Goal: Find specific page/section: Find specific page/section

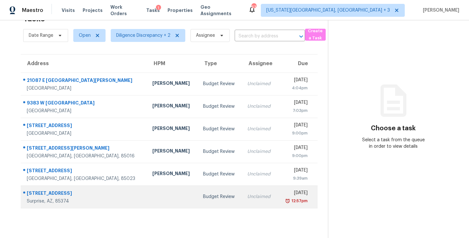
scroll to position [25, 0]
click at [247, 194] on div "Unclaimed" at bounding box center [259, 197] width 25 height 6
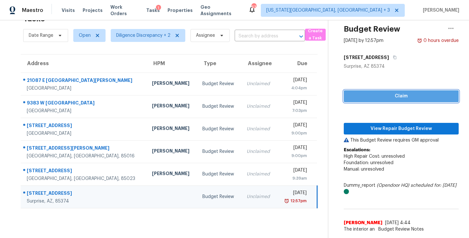
click at [420, 92] on span "Claim" at bounding box center [401, 96] width 105 height 8
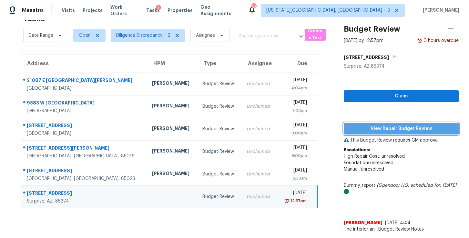
click at [405, 125] on span "View Repair Budget Review" at bounding box center [401, 129] width 105 height 8
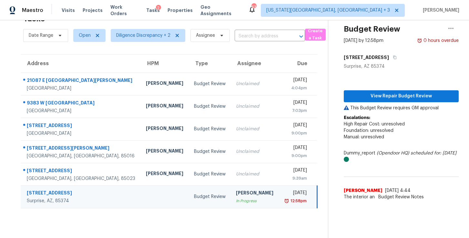
scroll to position [0, 0]
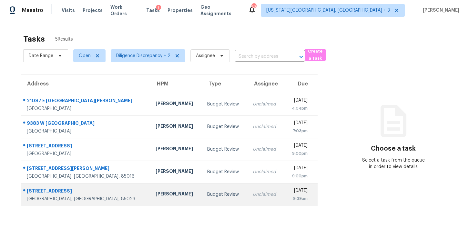
click at [253, 191] on div "Unclaimed" at bounding box center [266, 194] width 26 height 6
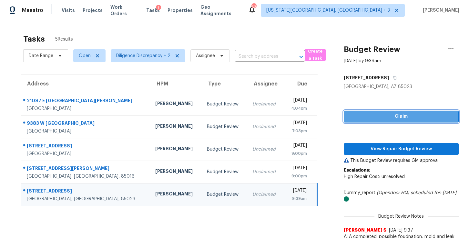
click at [384, 114] on span "Claim" at bounding box center [401, 117] width 105 height 8
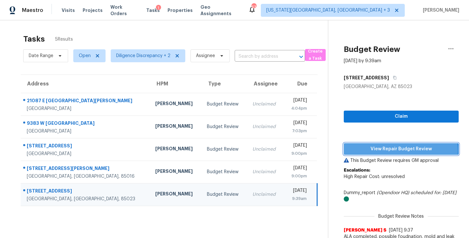
click at [382, 150] on span "View Repair Budget Review" at bounding box center [401, 149] width 105 height 8
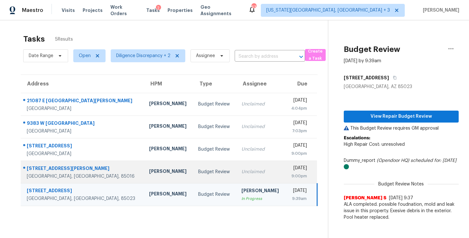
click at [291, 171] on div "Thu, Oct 2nd 2025" at bounding box center [299, 169] width 17 height 8
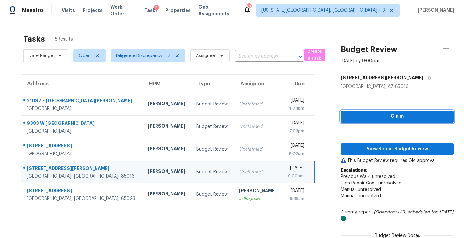
click at [362, 117] on span "Claim" at bounding box center [397, 117] width 103 height 8
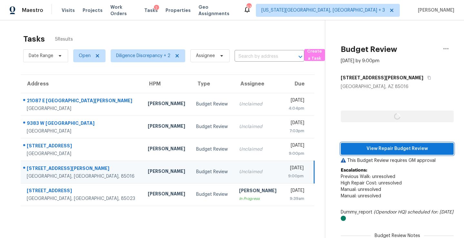
click at [362, 147] on span "View Repair Budget Review" at bounding box center [397, 149] width 103 height 8
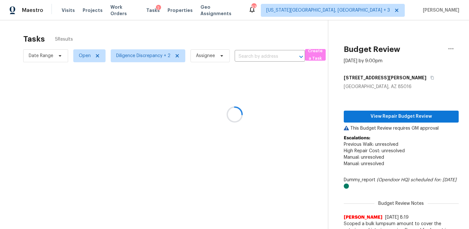
click at [245, 171] on div at bounding box center [234, 114] width 469 height 229
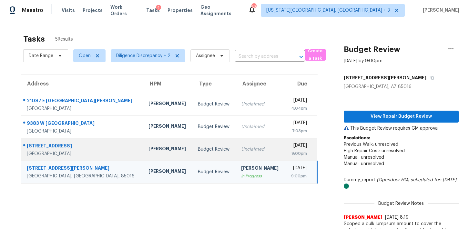
click at [285, 150] on td "Thu, Oct 2nd 2025 9:00pm" at bounding box center [301, 149] width 32 height 23
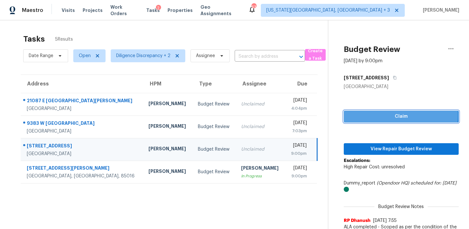
click at [359, 115] on span "Claim" at bounding box center [401, 117] width 105 height 8
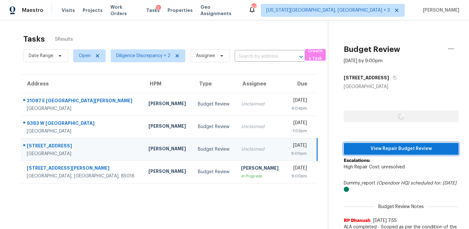
click at [360, 148] on span "View Repair Budget Review" at bounding box center [401, 149] width 105 height 8
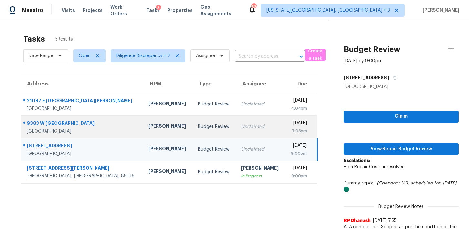
click at [237, 135] on td "Unclaimed" at bounding box center [260, 127] width 49 height 23
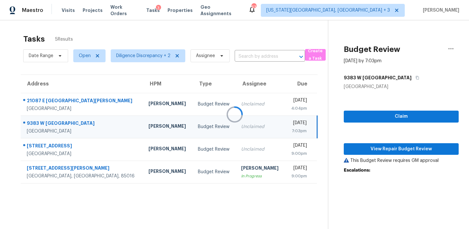
click at [371, 118] on div at bounding box center [234, 114] width 469 height 229
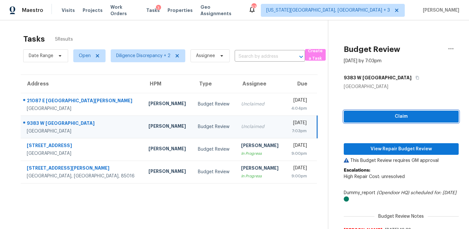
click at [397, 116] on span "Claim" at bounding box center [401, 117] width 105 height 8
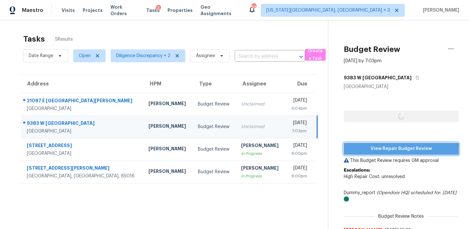
click at [391, 150] on span "View Repair Budget Review" at bounding box center [401, 149] width 105 height 8
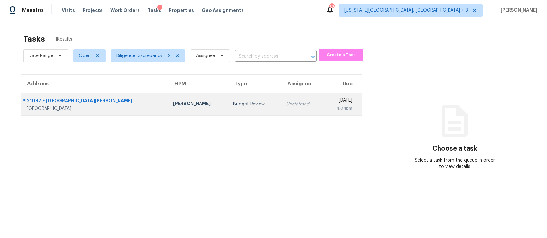
click at [286, 104] on div "Unclaimed" at bounding box center [302, 104] width 32 height 6
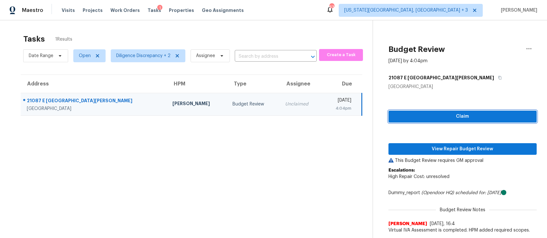
click at [435, 119] on span "Claim" at bounding box center [463, 117] width 138 height 8
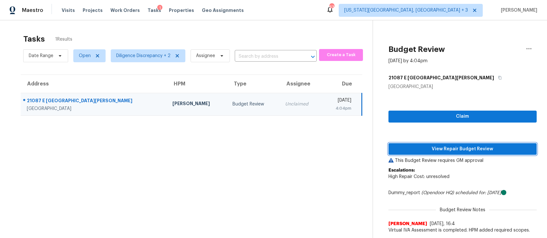
click at [437, 149] on span "View Repair Budget Review" at bounding box center [463, 149] width 138 height 8
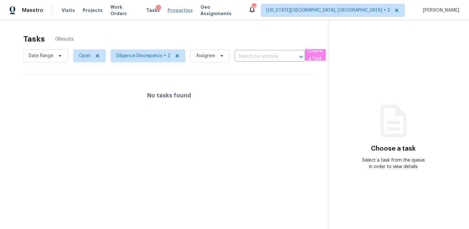
click at [174, 10] on span "Properties" at bounding box center [180, 10] width 25 height 6
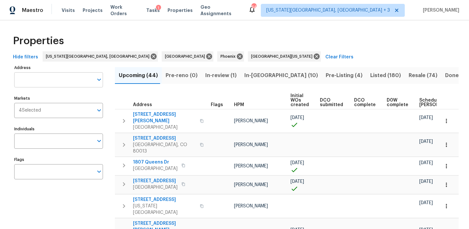
click at [37, 80] on input "Address" at bounding box center [53, 79] width 79 height 15
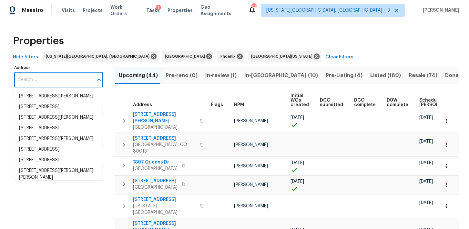
paste input "[STREET_ADDRESS]"
type input "[STREET_ADDRESS]"
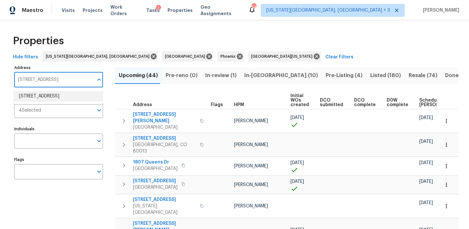
click at [36, 93] on li "485 W 100 N Layton UT 84041" at bounding box center [58, 96] width 89 height 11
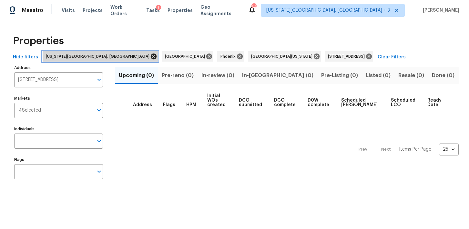
click at [151, 56] on icon at bounding box center [154, 57] width 6 height 6
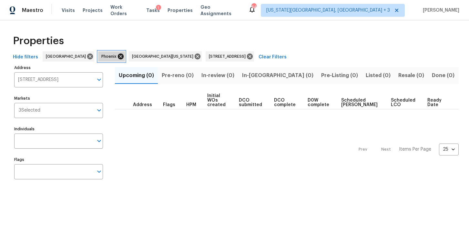
click at [117, 58] on icon at bounding box center [120, 56] width 7 height 7
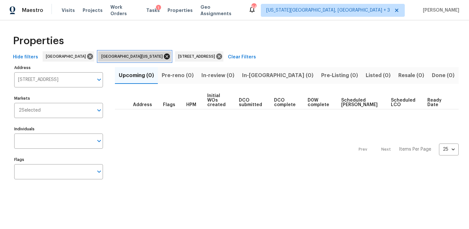
click at [164, 57] on icon at bounding box center [167, 57] width 6 height 6
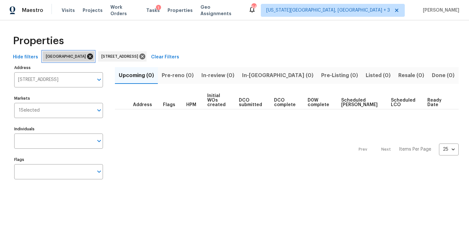
click at [87, 57] on icon at bounding box center [90, 56] width 7 height 7
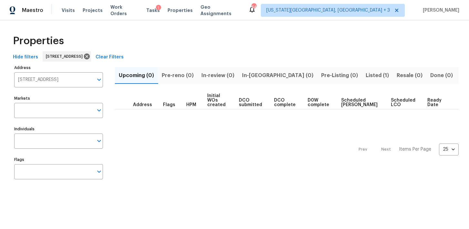
click at [366, 72] on span "Listed (1)" at bounding box center [377, 75] width 23 height 9
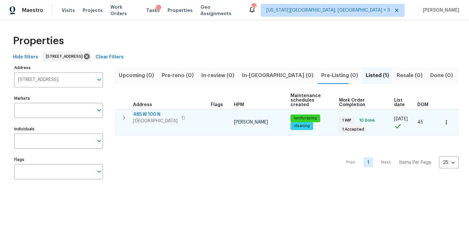
click at [150, 113] on span "485 W 100 N" at bounding box center [155, 114] width 45 height 6
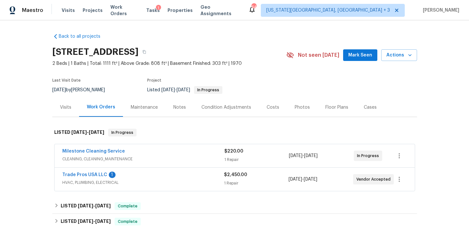
click at [334, 107] on div "Floor Plans" at bounding box center [336, 107] width 23 height 6
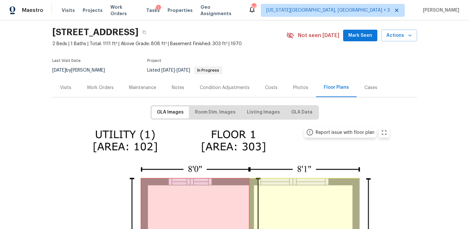
scroll to position [4, 0]
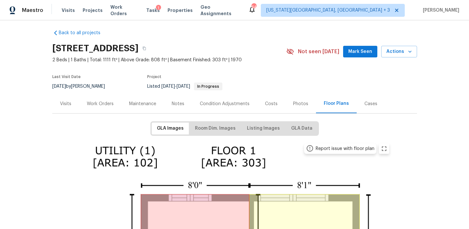
click at [298, 106] on div "Photos" at bounding box center [300, 104] width 15 height 6
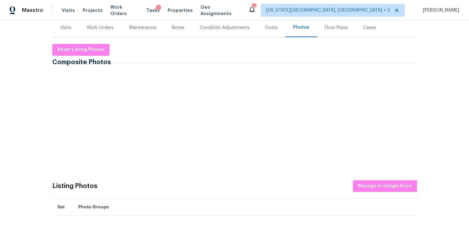
scroll to position [104, 0]
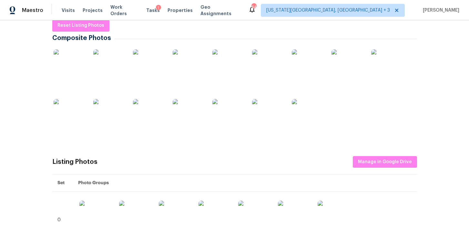
click at [76, 72] on img at bounding box center [70, 65] width 32 height 32
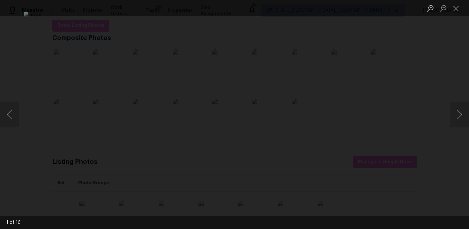
click at [409, 107] on div "Lightbox" at bounding box center [234, 114] width 469 height 229
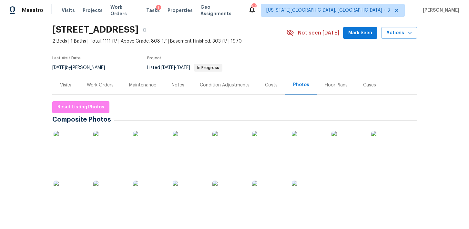
scroll to position [20, 0]
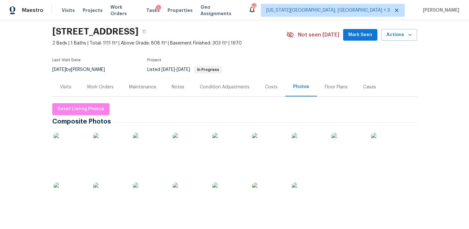
click at [327, 87] on div "Floor Plans" at bounding box center [336, 87] width 23 height 6
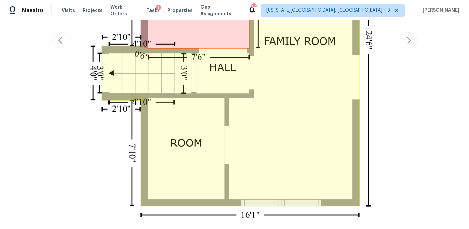
scroll to position [292, 0]
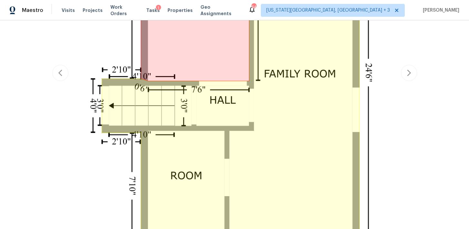
click at [396, 73] on div "Report issue with floor plan Report issue with floor plan Report issue with flo…" at bounding box center [234, 74] width 365 height 444
click at [410, 76] on icon "button" at bounding box center [409, 73] width 8 height 8
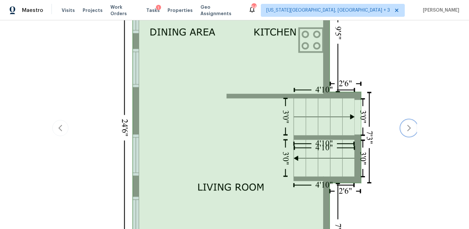
scroll to position [251, 0]
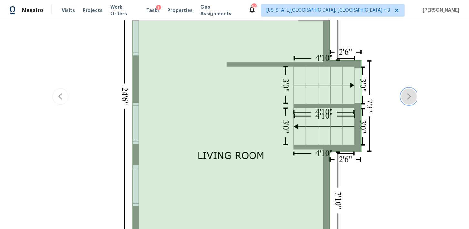
click at [412, 98] on button "button" at bounding box center [409, 96] width 16 height 16
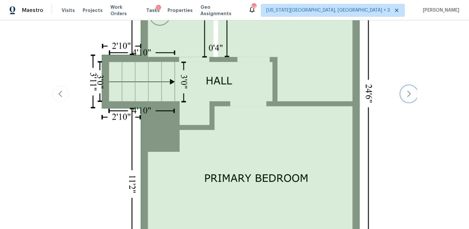
scroll to position [269, 0]
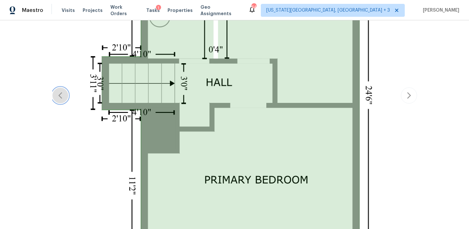
click at [53, 98] on button "button" at bounding box center [60, 95] width 16 height 16
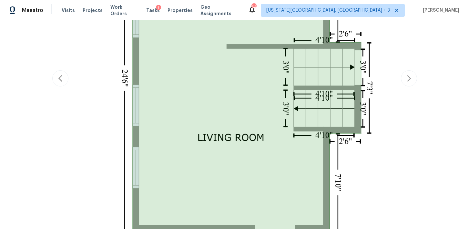
click at [53, 98] on div "Report issue with floor plan Report issue with floor plan Report issue with flo…" at bounding box center [234, 78] width 365 height 409
click at [61, 78] on icon "button" at bounding box center [60, 79] width 8 height 8
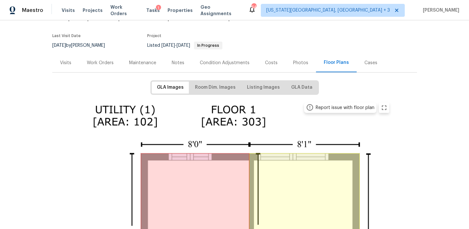
scroll to position [40, 0]
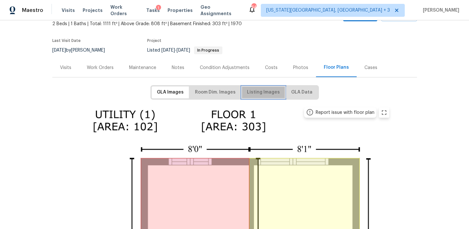
click at [268, 95] on span "Listing Images" at bounding box center [263, 92] width 33 height 8
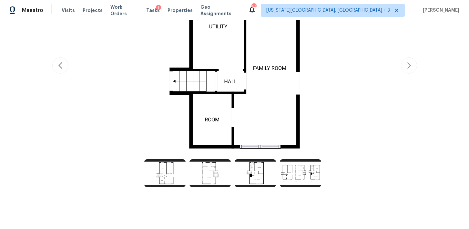
scroll to position [172, 0]
click at [402, 65] on button "button" at bounding box center [409, 65] width 16 height 16
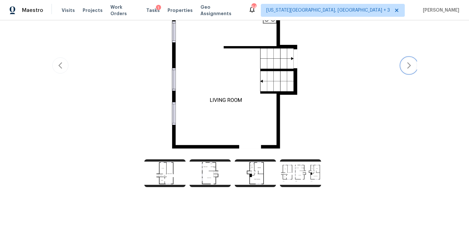
click at [402, 65] on button "button" at bounding box center [409, 65] width 16 height 16
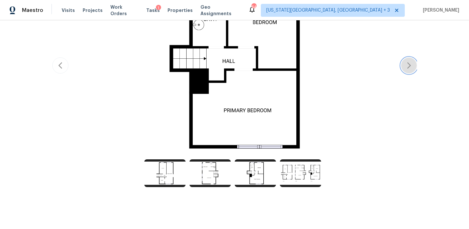
click at [404, 67] on button "button" at bounding box center [409, 65] width 16 height 16
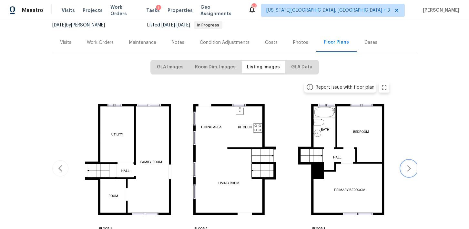
scroll to position [7, 0]
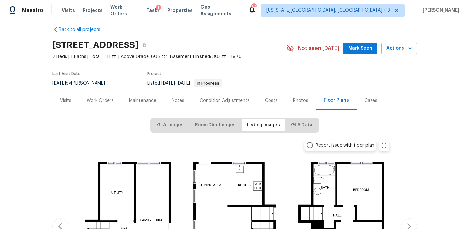
click at [306, 98] on div "Photos" at bounding box center [300, 100] width 31 height 19
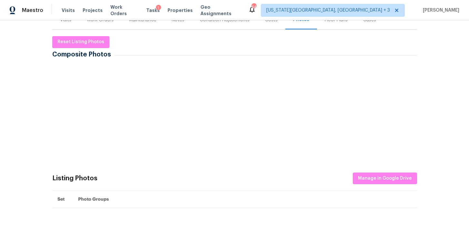
scroll to position [93, 0]
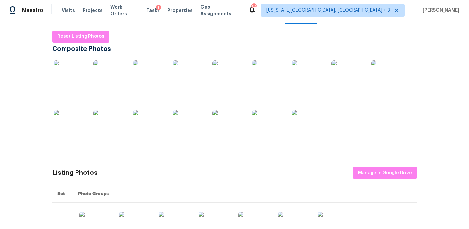
click at [56, 67] on img at bounding box center [70, 76] width 32 height 32
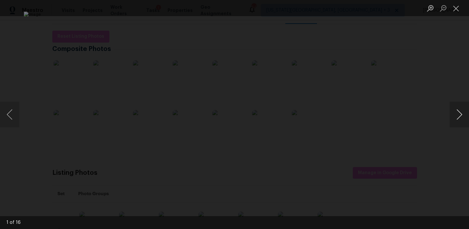
click at [452, 125] on button "Next image" at bounding box center [459, 115] width 19 height 26
click at [451, 125] on button "Next image" at bounding box center [459, 115] width 19 height 26
click at [452, 125] on button "Next image" at bounding box center [459, 115] width 19 height 26
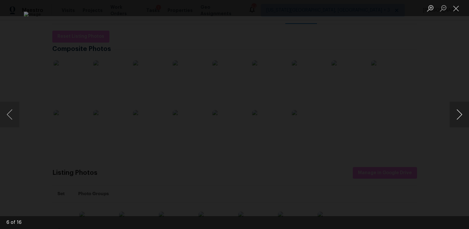
click at [452, 125] on button "Next image" at bounding box center [459, 115] width 19 height 26
click at [452, 124] on button "Next image" at bounding box center [459, 115] width 19 height 26
click at [458, 116] on button "Next image" at bounding box center [459, 115] width 19 height 26
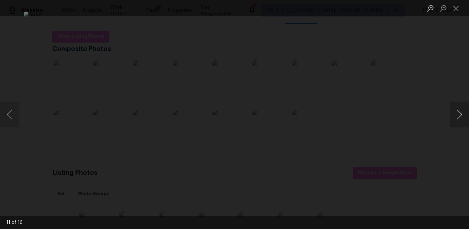
click at [458, 116] on button "Next image" at bounding box center [459, 115] width 19 height 26
click at [458, 118] on button "Next image" at bounding box center [459, 115] width 19 height 26
click at [396, 47] on div "Lightbox" at bounding box center [234, 114] width 469 height 229
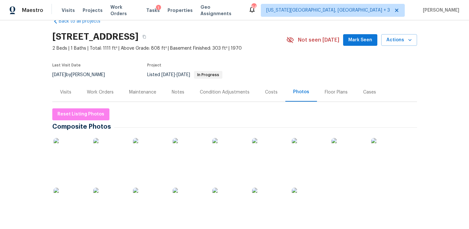
scroll to position [0, 0]
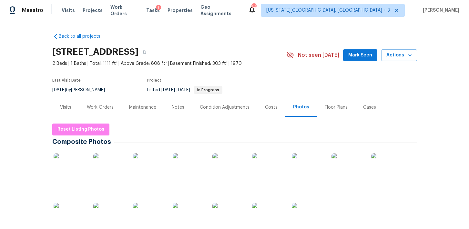
click at [109, 106] on div "Work Orders" at bounding box center [100, 107] width 27 height 6
